Goal: Information Seeking & Learning: Find specific fact

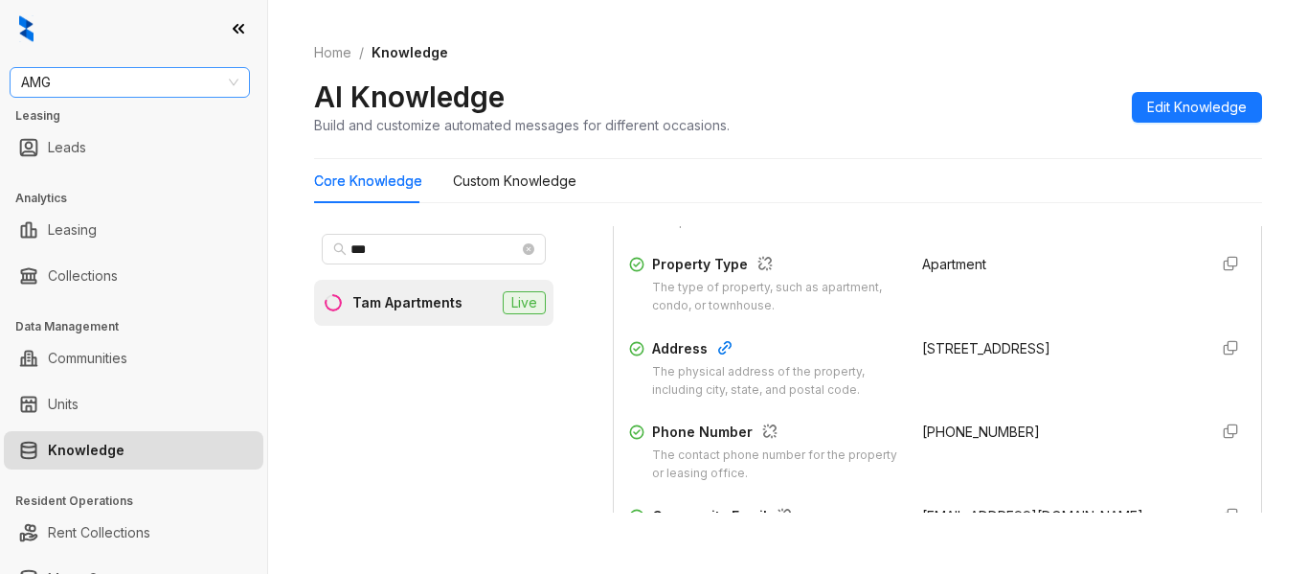
click at [124, 72] on span "AMG" at bounding box center [129, 82] width 217 height 29
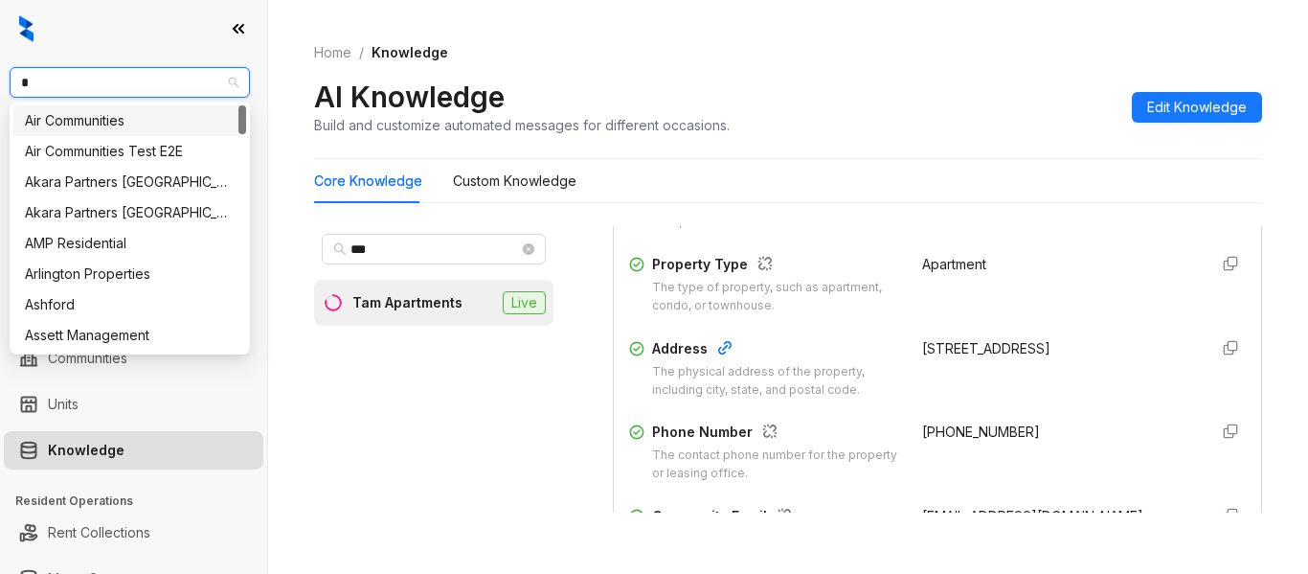
type input "**"
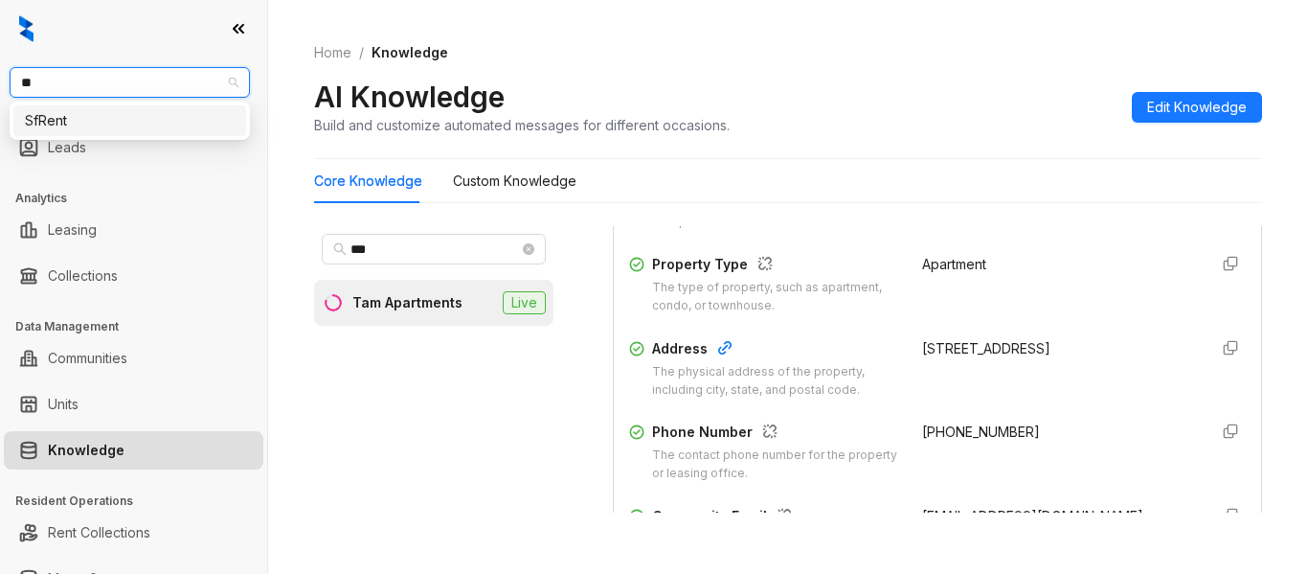
click at [109, 117] on div "SfRent" at bounding box center [130, 120] width 210 height 21
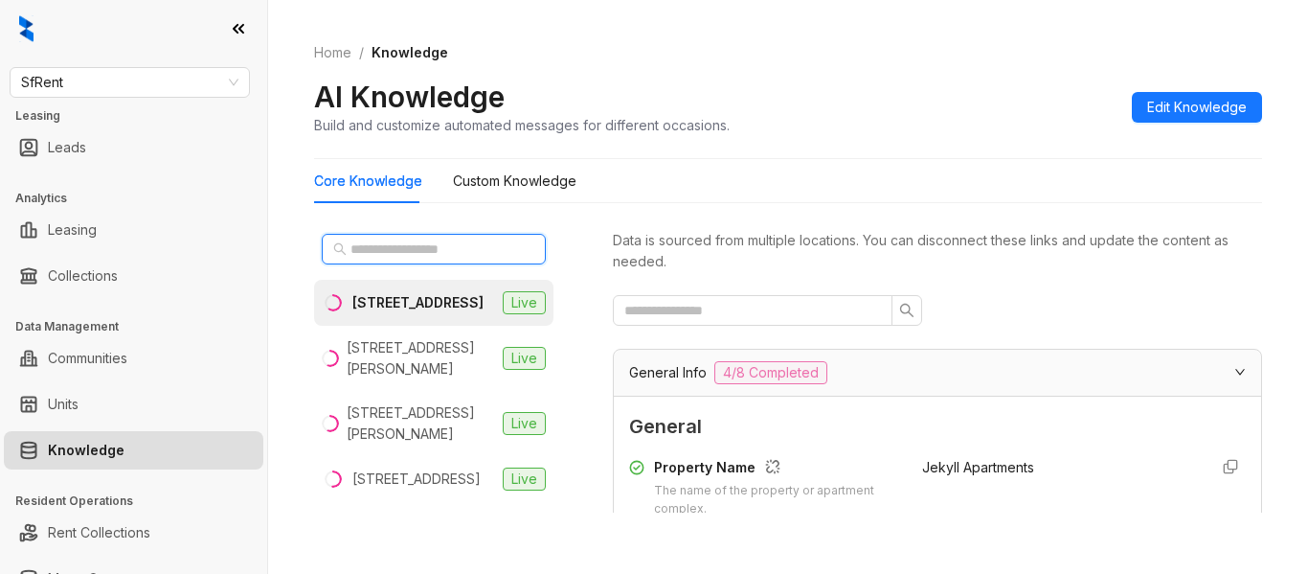
click at [403, 255] on input "text" at bounding box center [435, 248] width 169 height 21
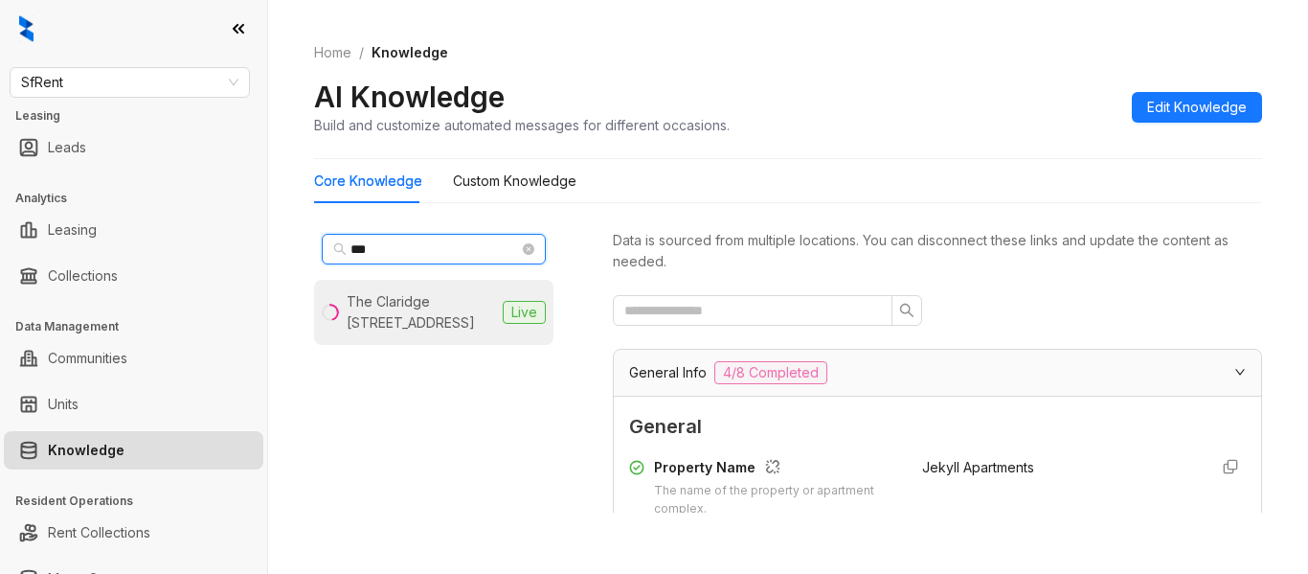
type input "***"
click at [440, 300] on div "The Claridge [STREET_ADDRESS]" at bounding box center [421, 312] width 148 height 42
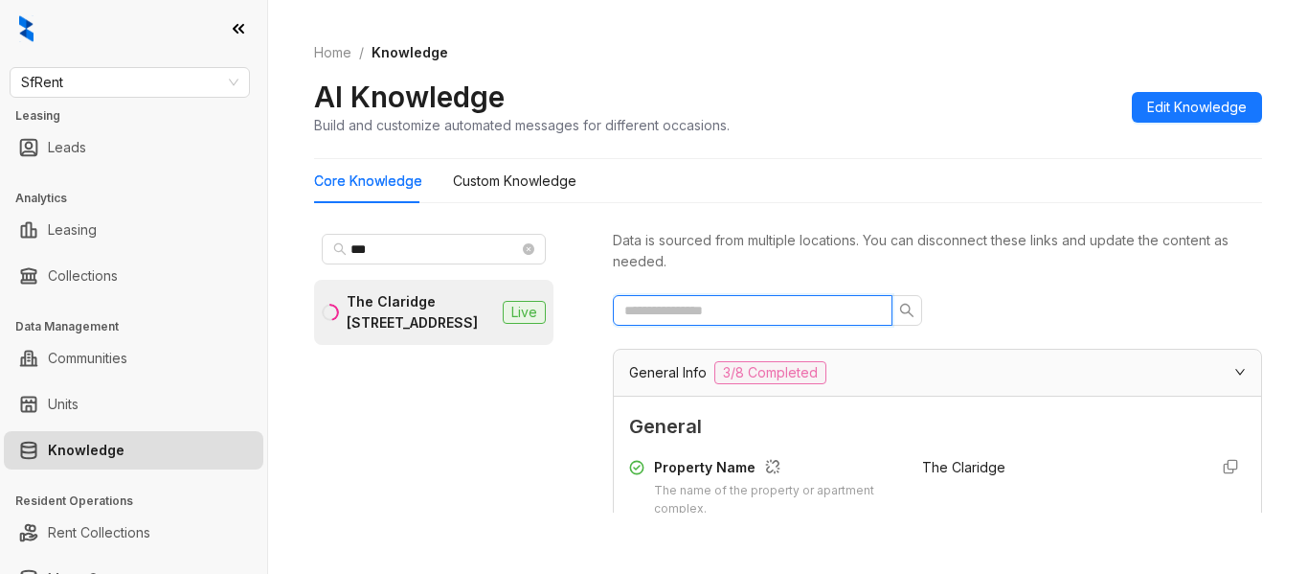
click at [702, 317] on input "text" at bounding box center [745, 310] width 241 height 21
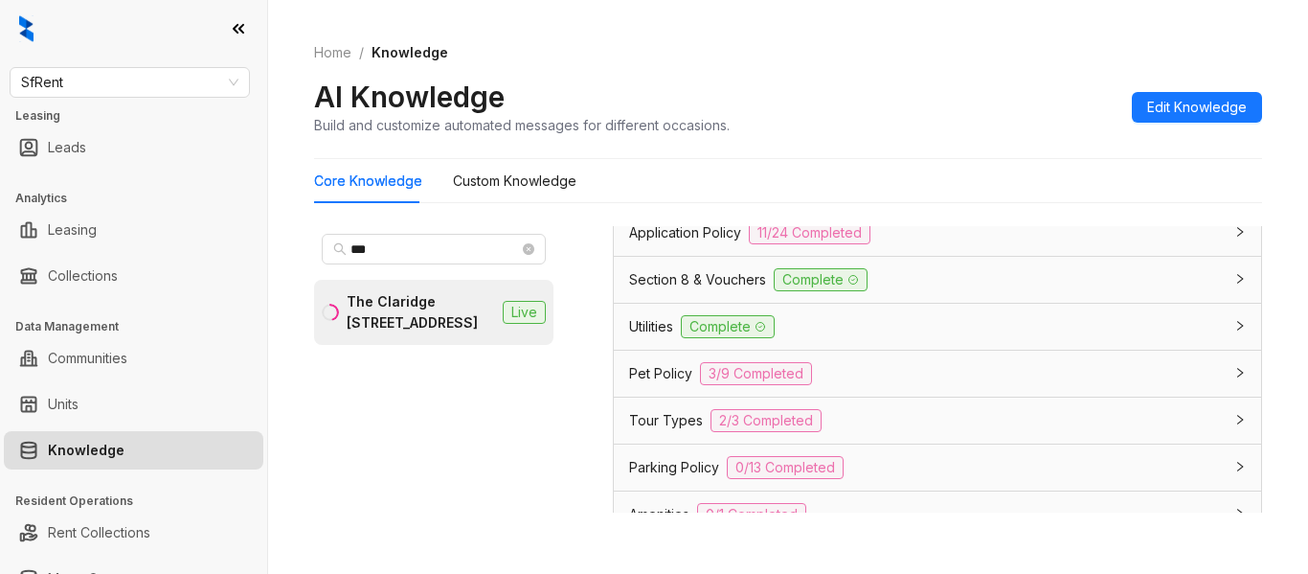
scroll to position [1437, 0]
click at [637, 364] on span "Pet Policy" at bounding box center [660, 372] width 63 height 21
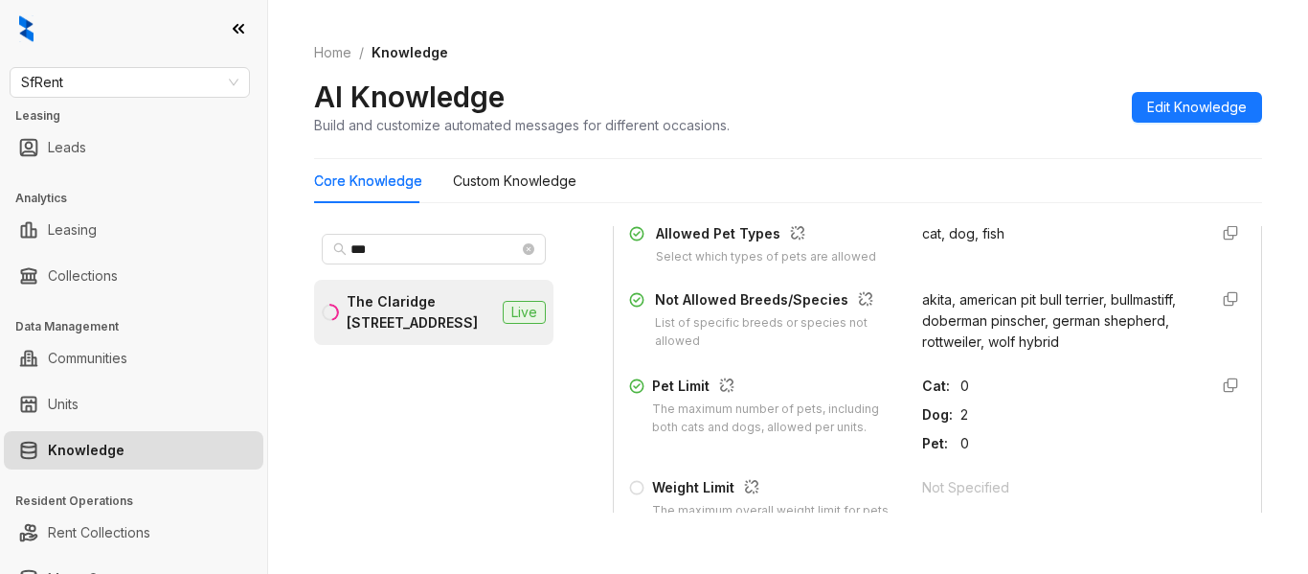
scroll to position [1628, 0]
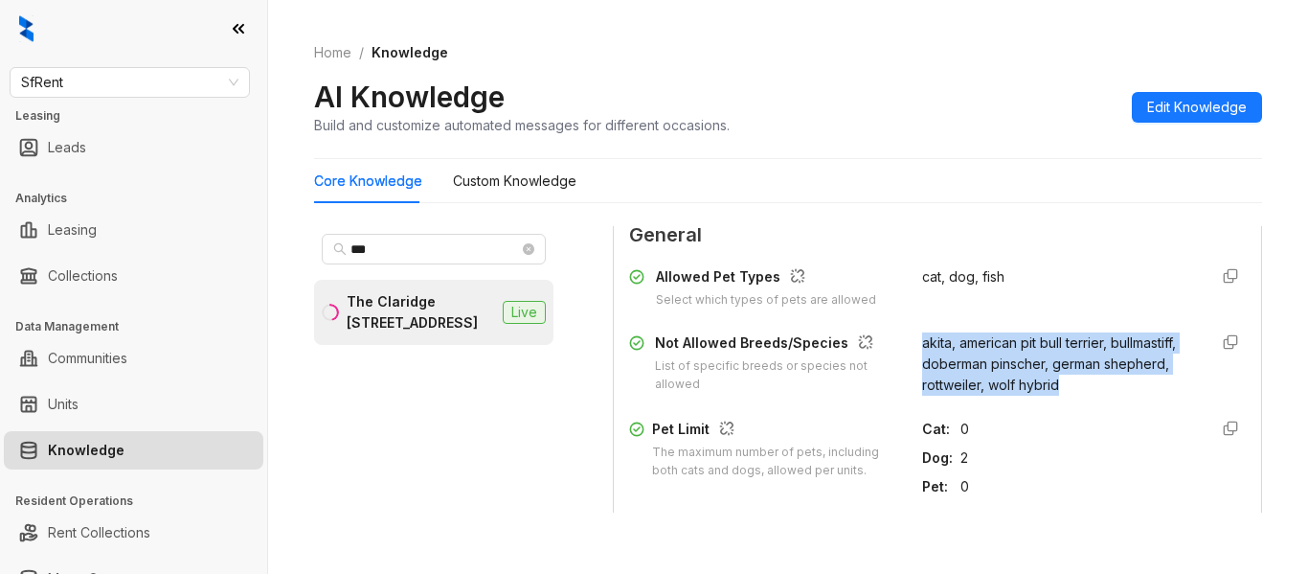
drag, startPoint x: 895, startPoint y: 336, endPoint x: 954, endPoint y: 401, distance: 88.1
click at [954, 396] on div "Not Allowed Breeds/Species List of specific breeds or species not allowed akita…" at bounding box center [937, 363] width 617 height 63
copy span "akita, american pit bull terrier, bullmastiff, doberman pinscher, german shephe…"
